Goal: Book appointment/travel/reservation

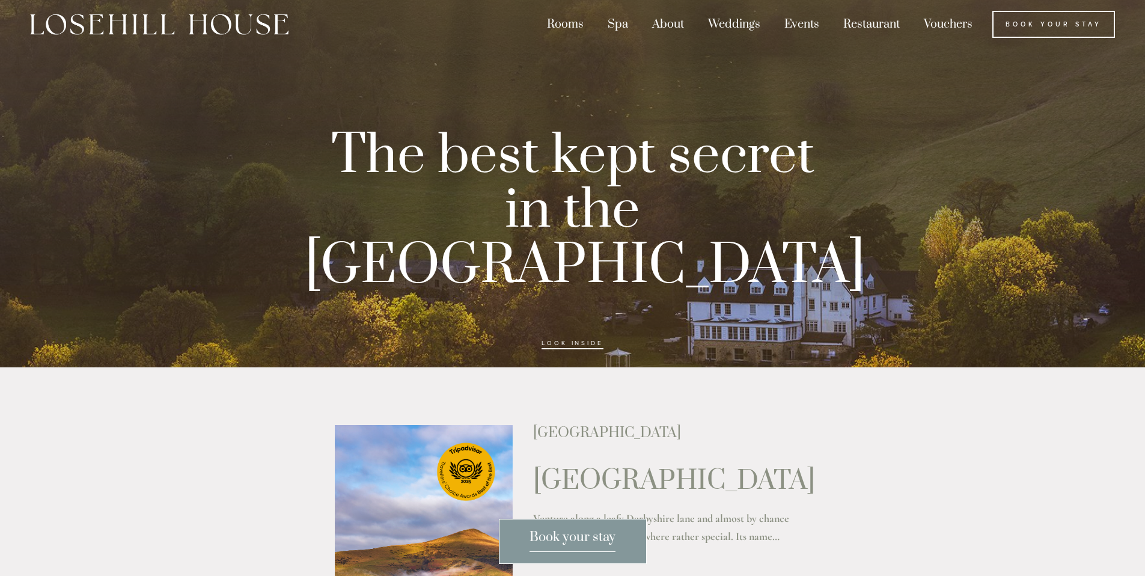
scroll to position [16, 0]
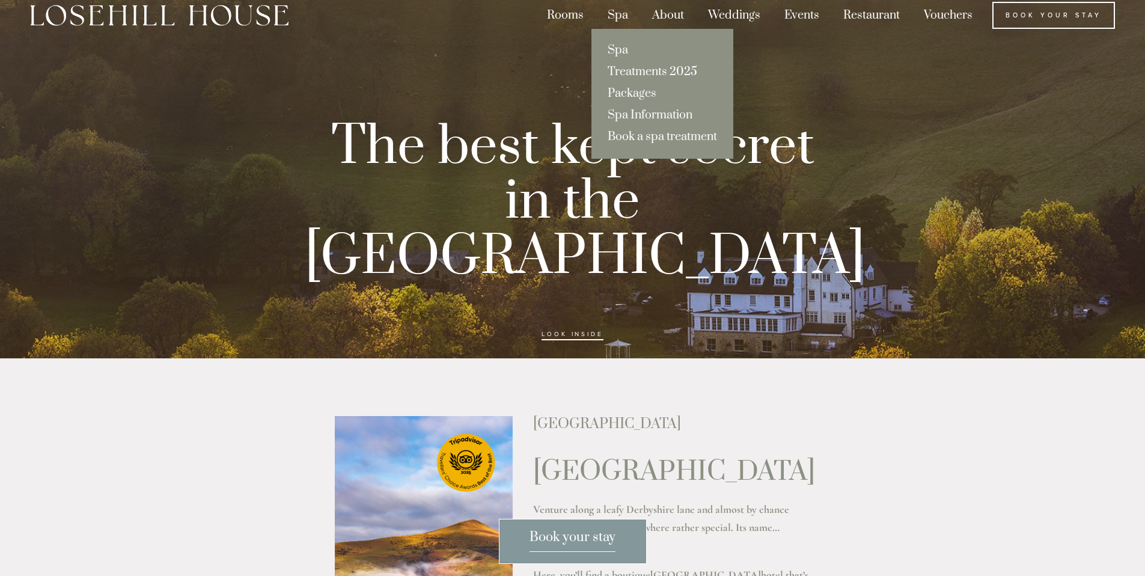
click at [621, 46] on link "Spa" at bounding box center [662, 51] width 142 height 22
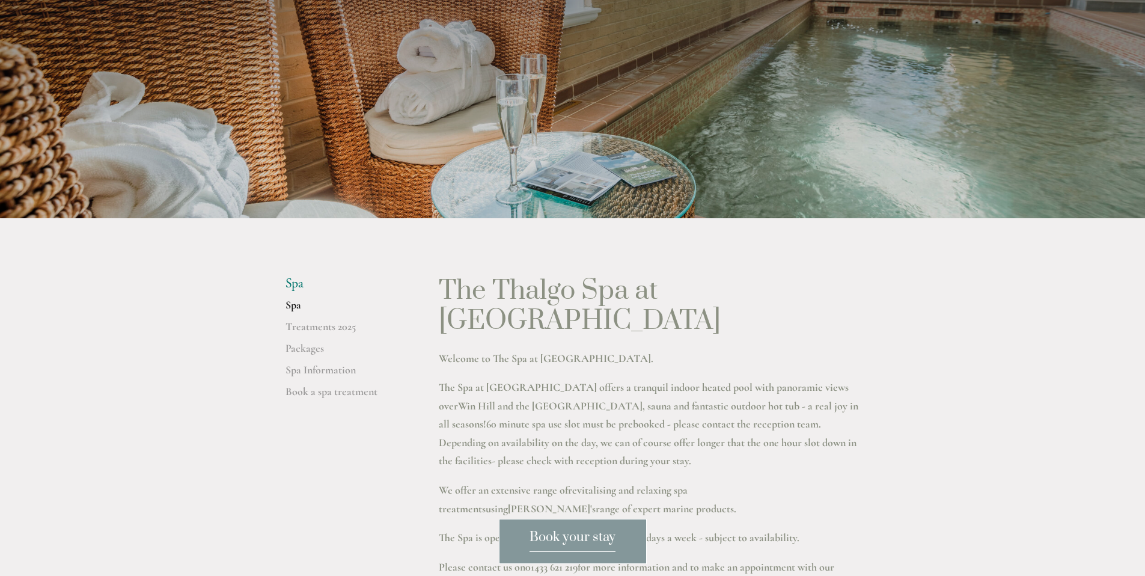
scroll to position [380, 0]
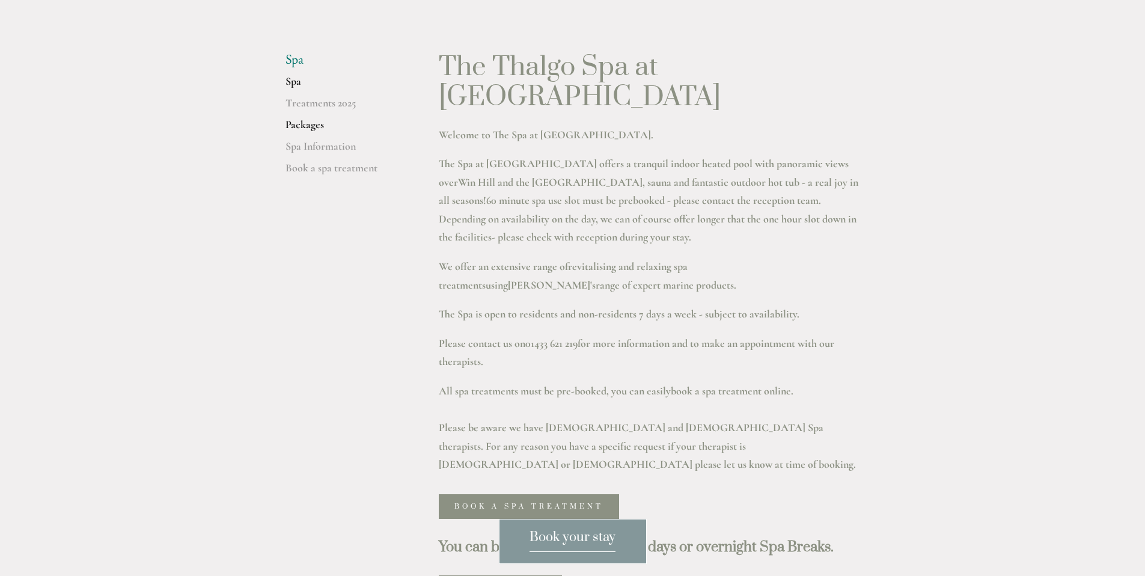
click at [316, 134] on link "Packages" at bounding box center [342, 129] width 115 height 22
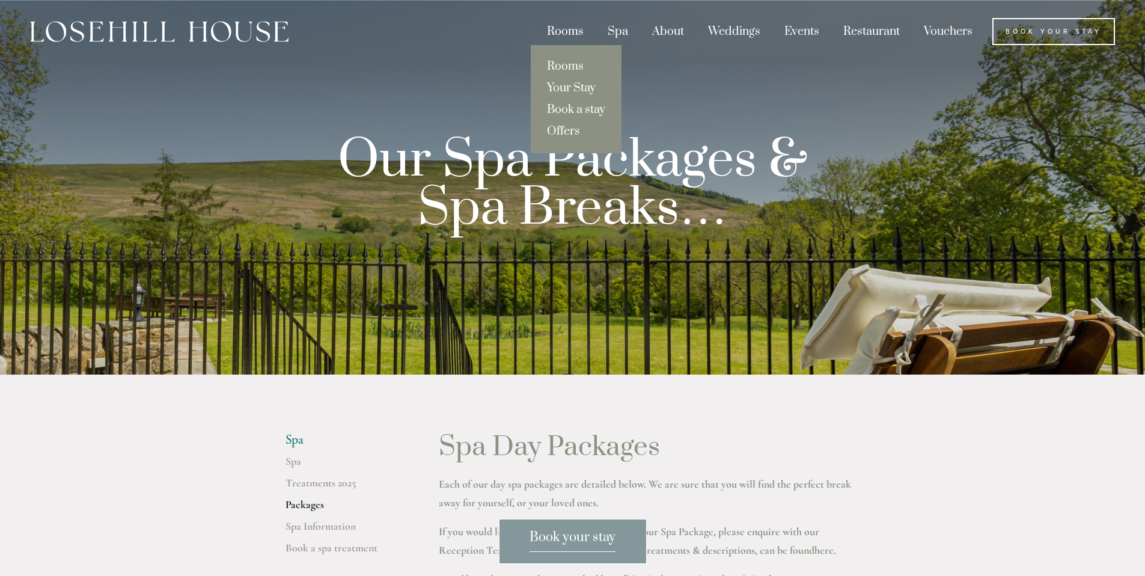
click at [554, 29] on div "Rooms" at bounding box center [565, 31] width 58 height 27
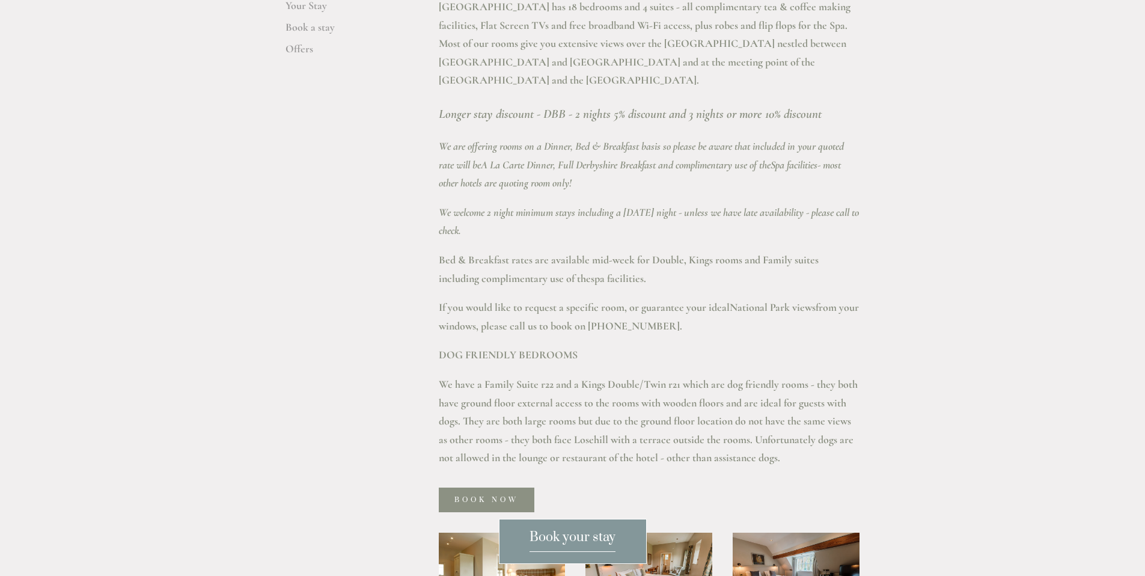
scroll to position [482, 0]
